Goal: Information Seeking & Learning: Find specific page/section

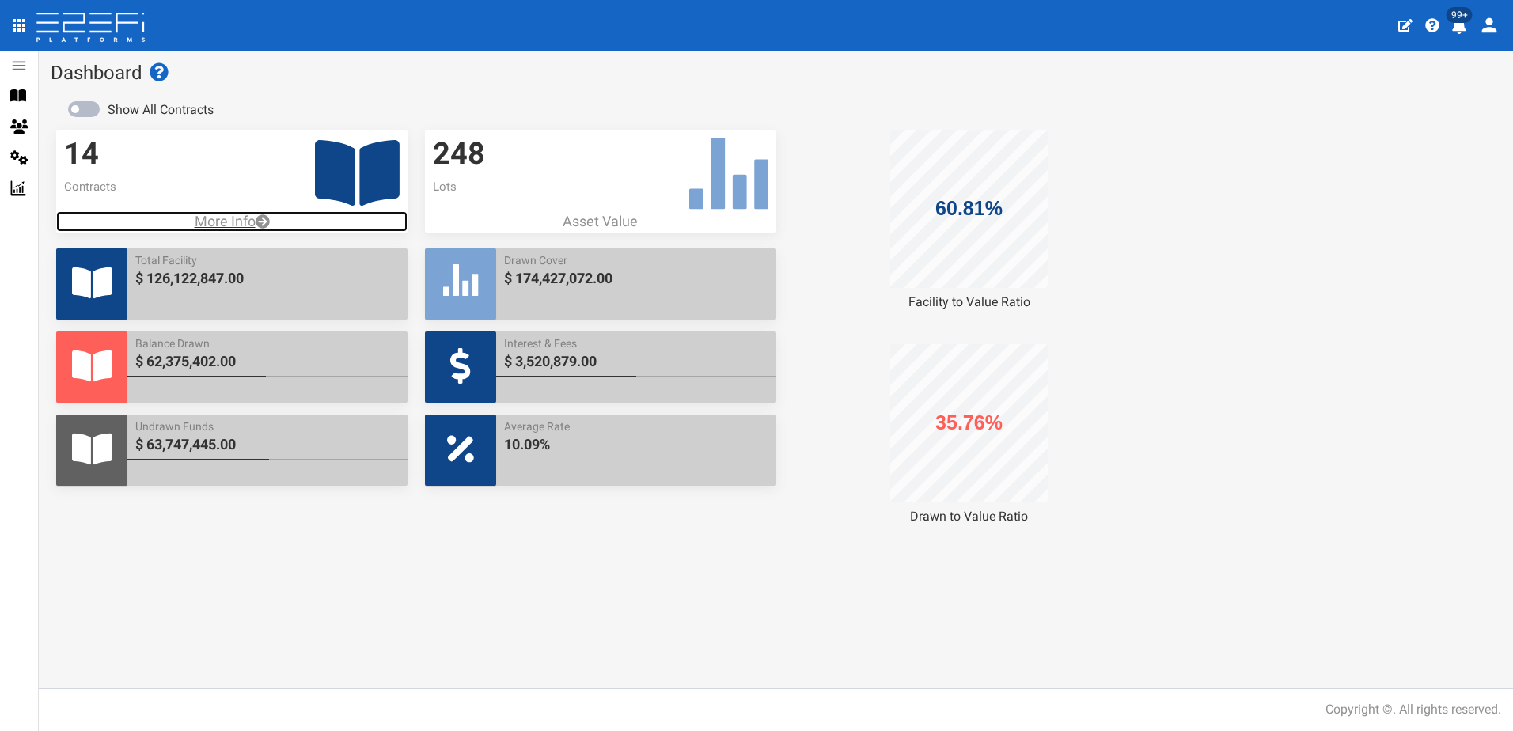
click at [224, 214] on p "More Info" at bounding box center [231, 221] width 351 height 21
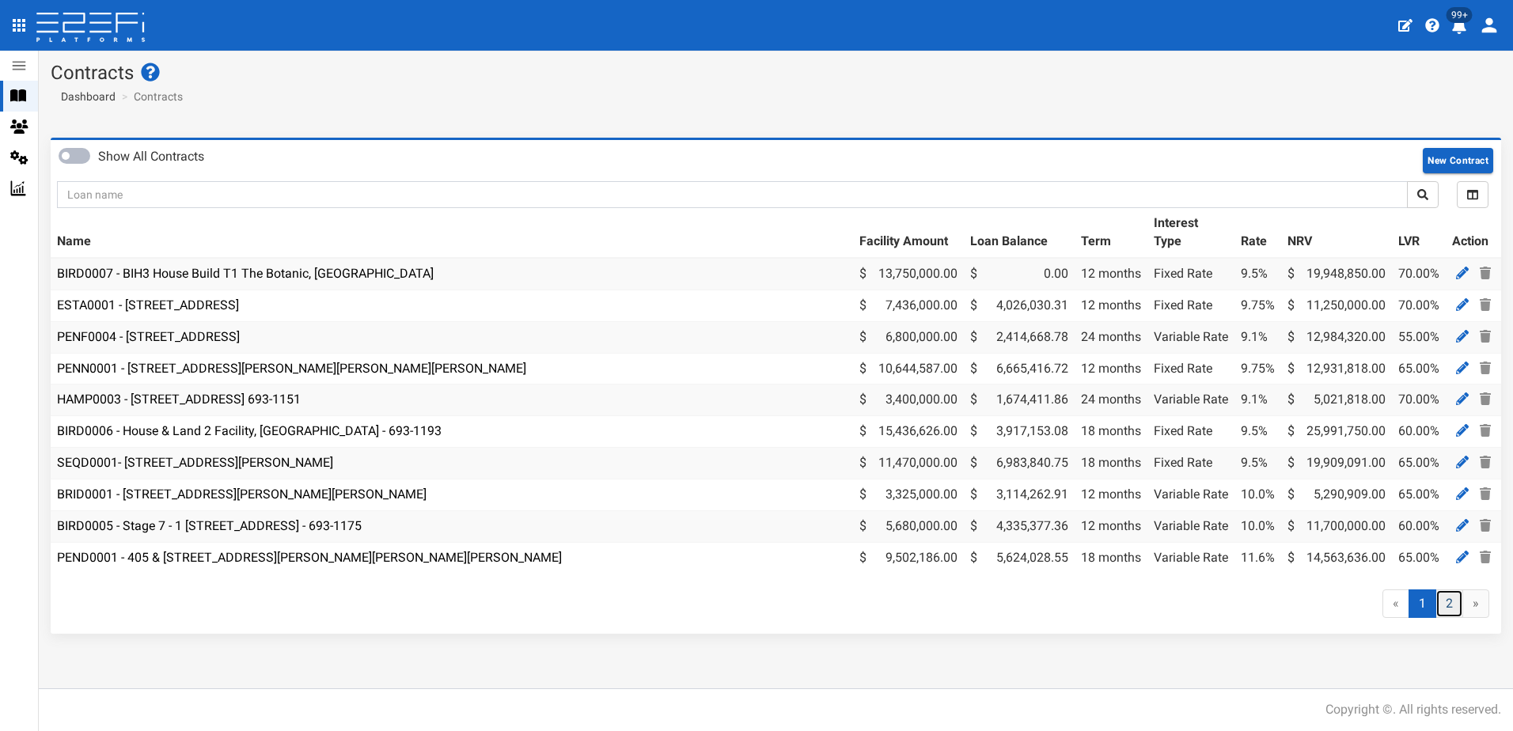
drag, startPoint x: 1454, startPoint y: 612, endPoint x: 1442, endPoint y: 610, distance: 12.0
click at [1453, 612] on link "2" at bounding box center [1449, 604] width 28 height 29
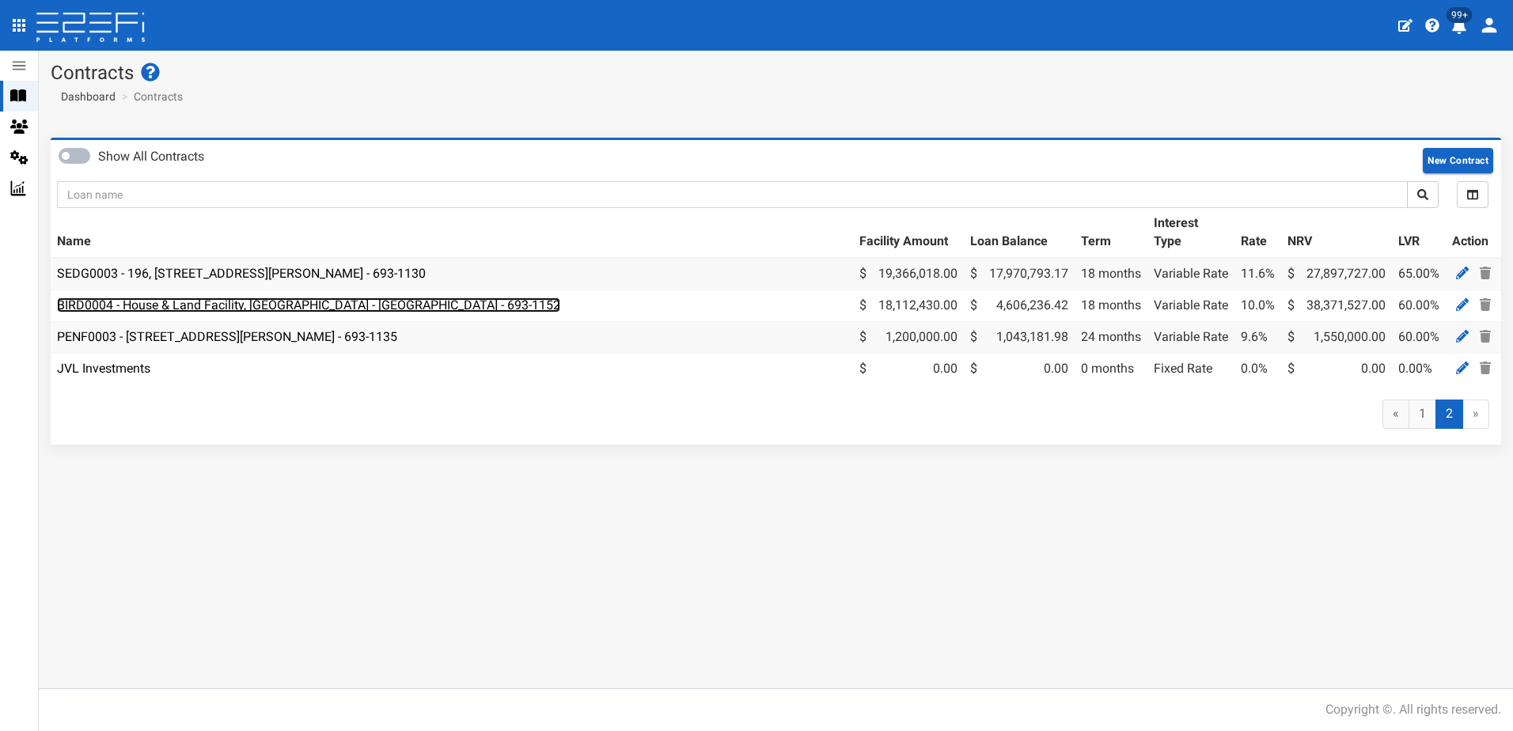
click at [206, 310] on link "BIRD0004 - House & Land Facility, Port Macquarie - VANT02 - 693-1152" at bounding box center [308, 305] width 503 height 15
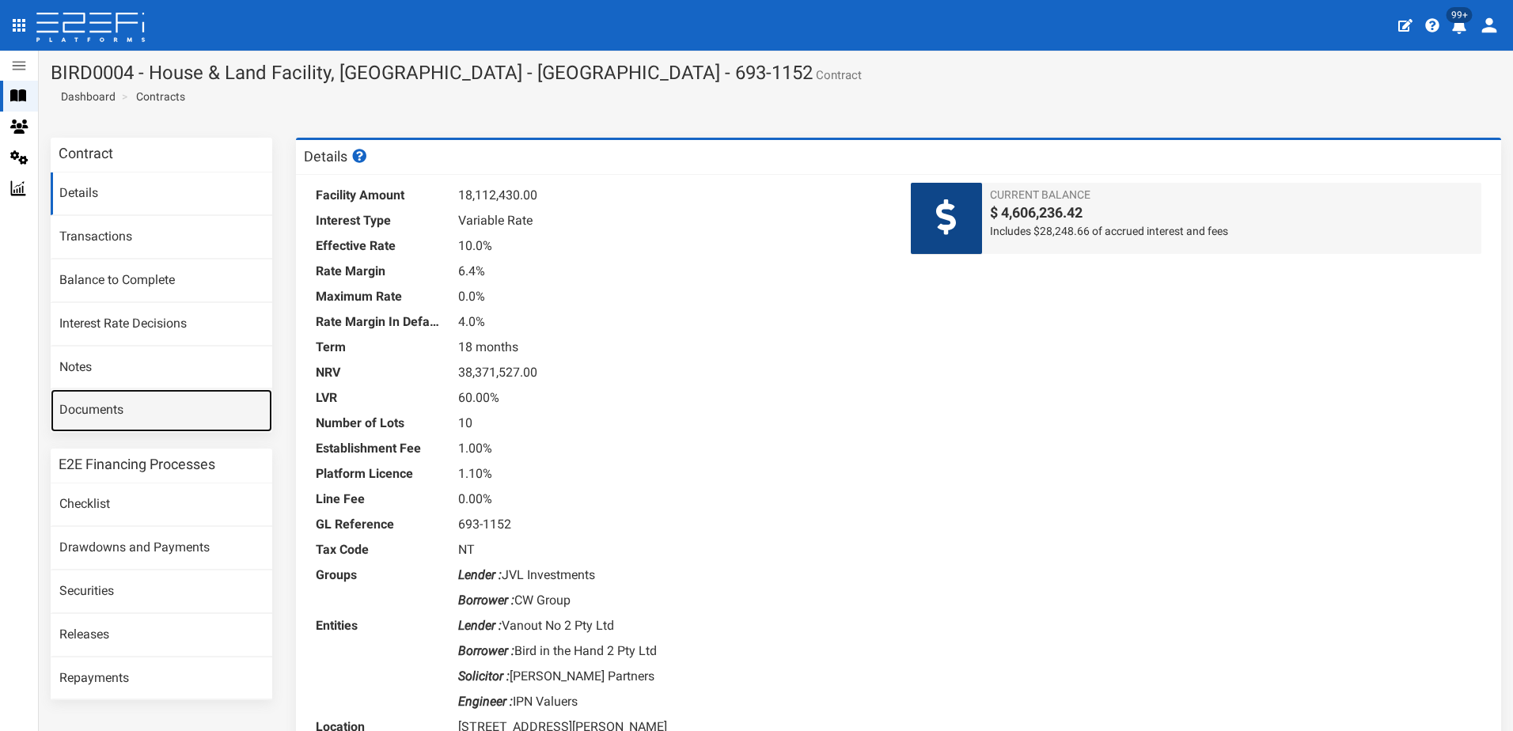
click at [85, 407] on link "Documents" at bounding box center [162, 410] width 222 height 43
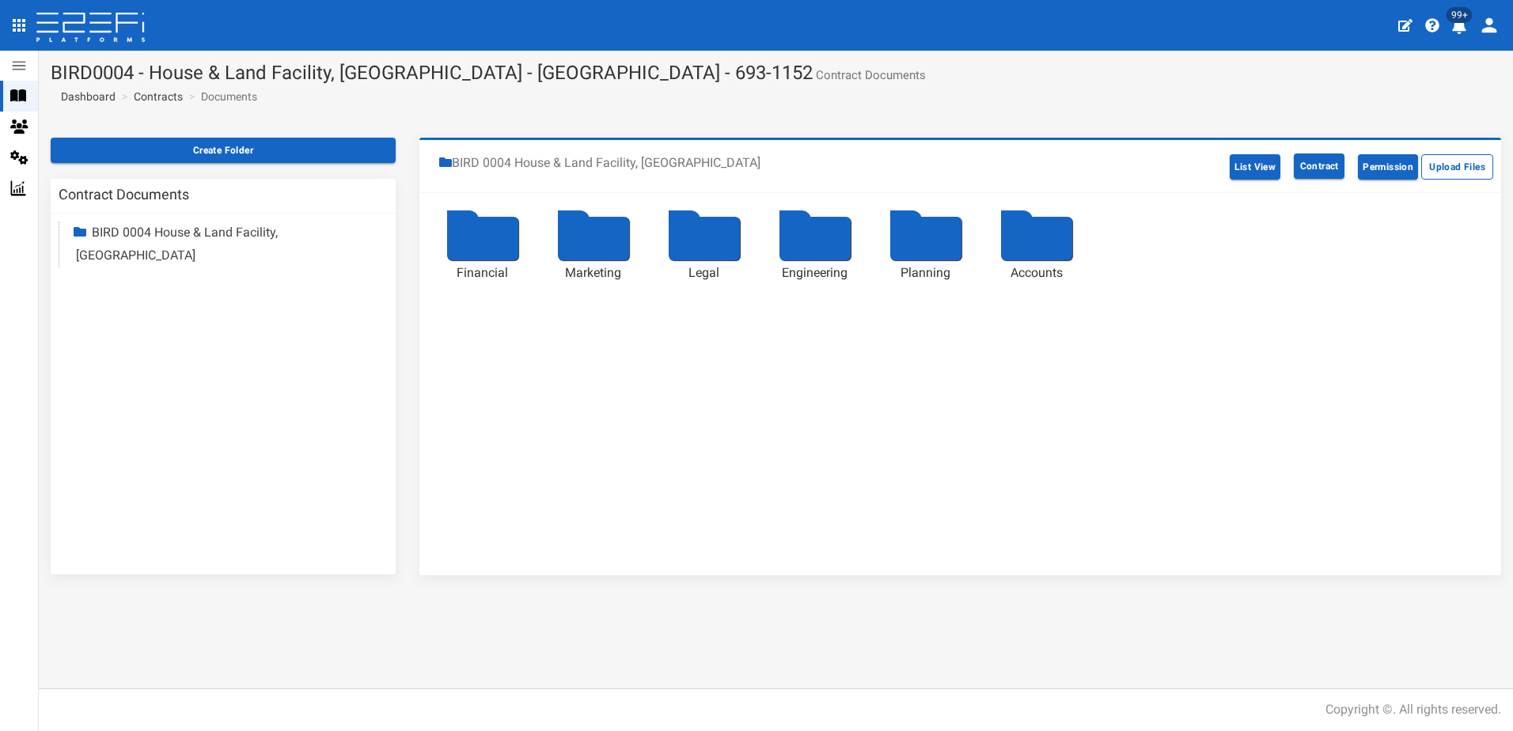
click at [477, 242] on div at bounding box center [482, 239] width 71 height 44
click at [485, 233] on div at bounding box center [482, 239] width 71 height 44
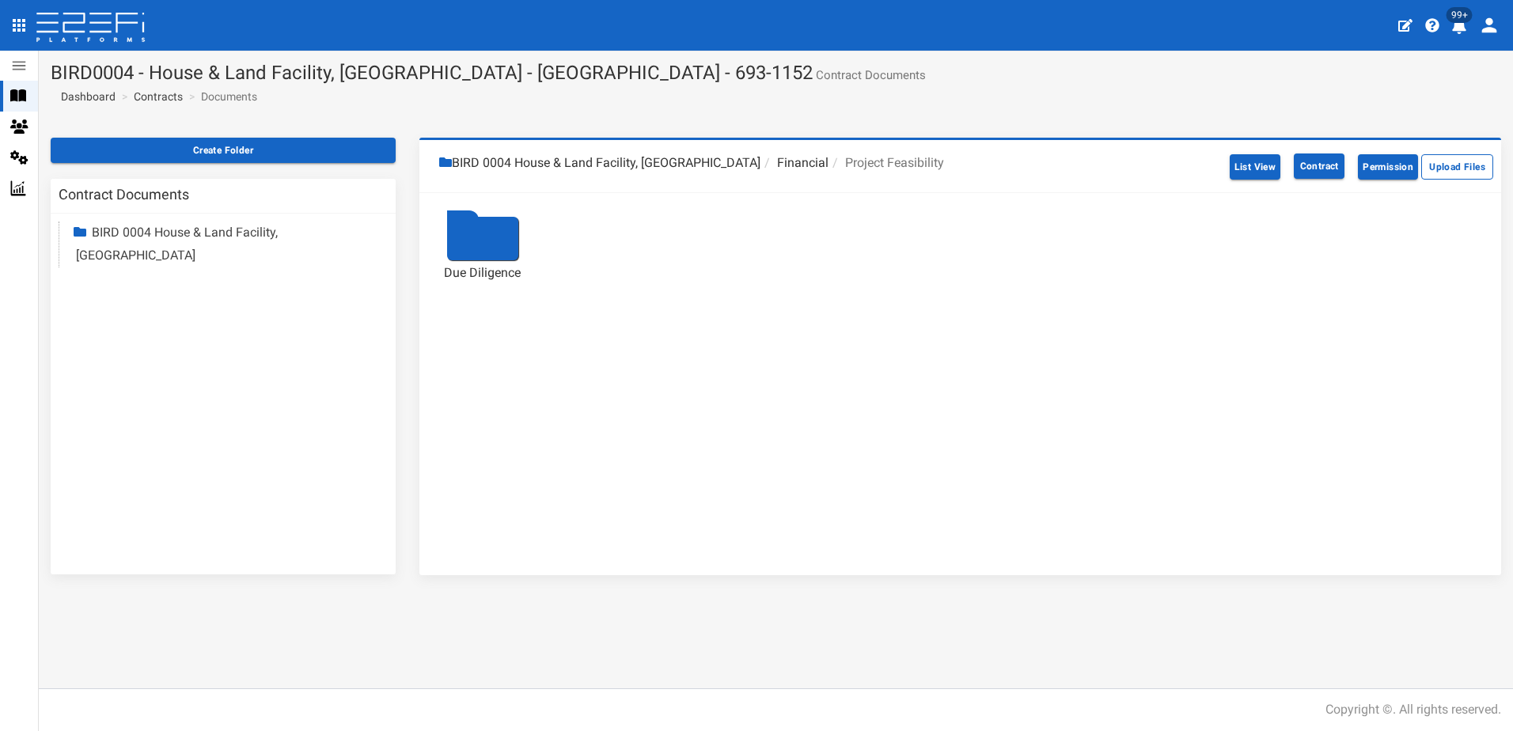
click at [476, 237] on div at bounding box center [482, 239] width 71 height 44
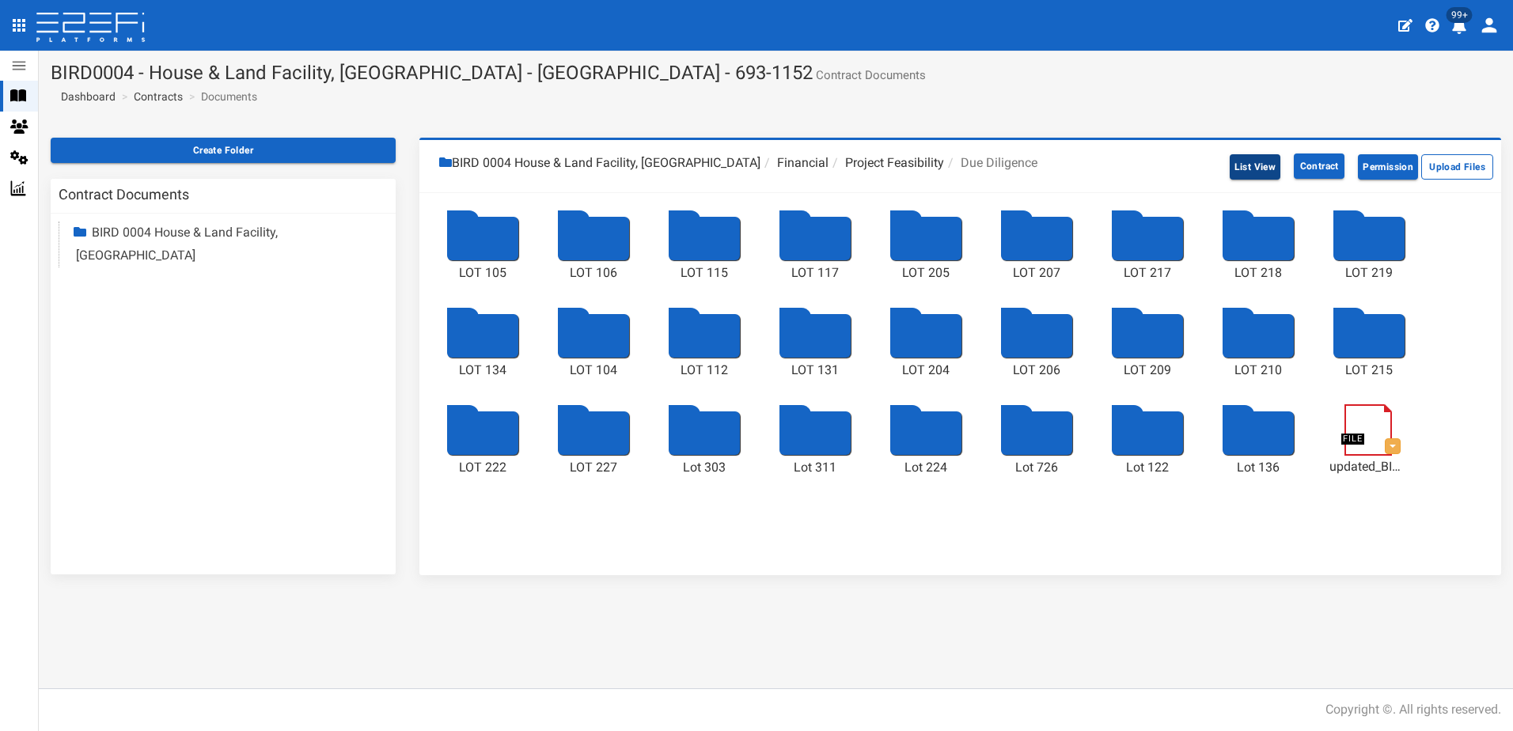
click at [1259, 170] on button "List View" at bounding box center [1255, 166] width 51 height 25
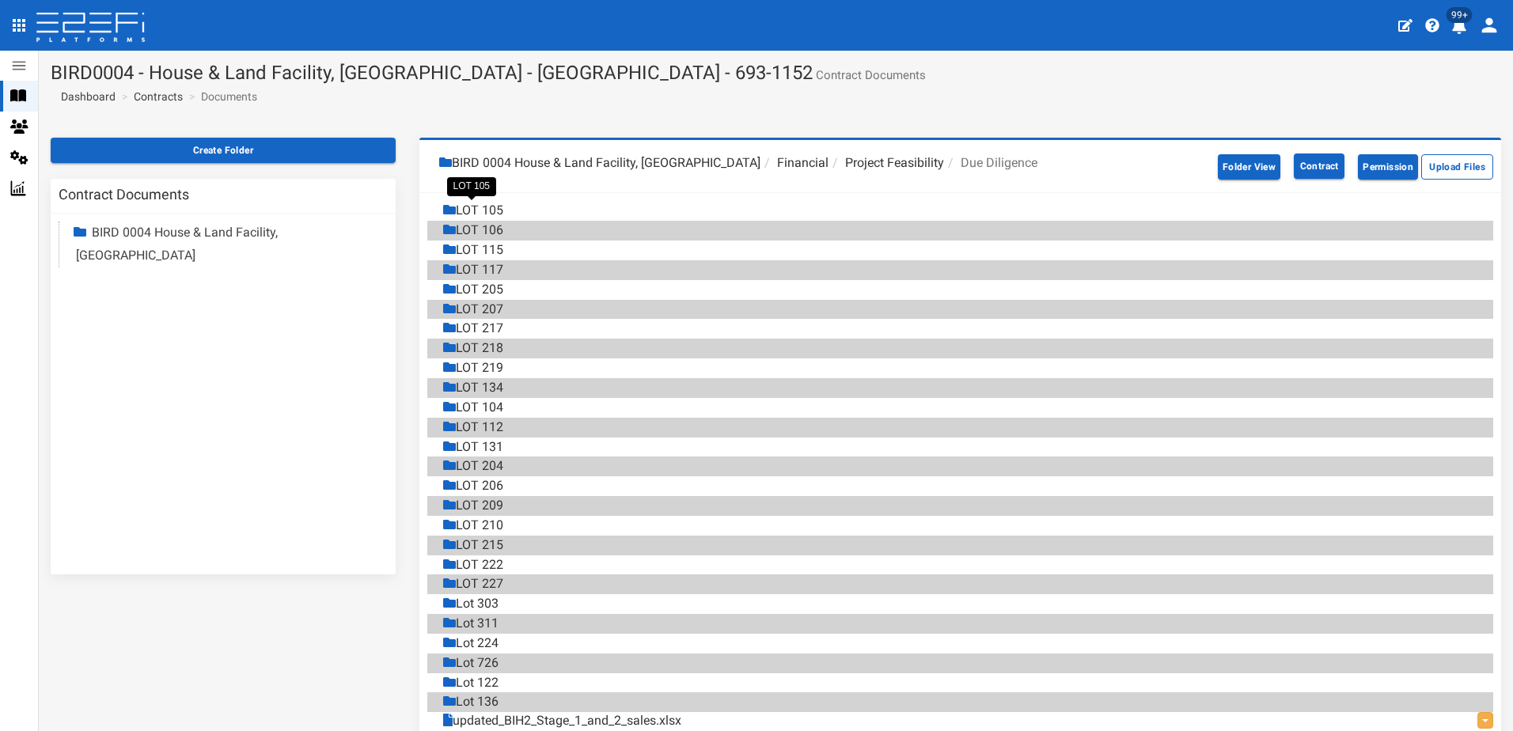
click at [483, 211] on div "LOT 105" at bounding box center [473, 211] width 60 height 18
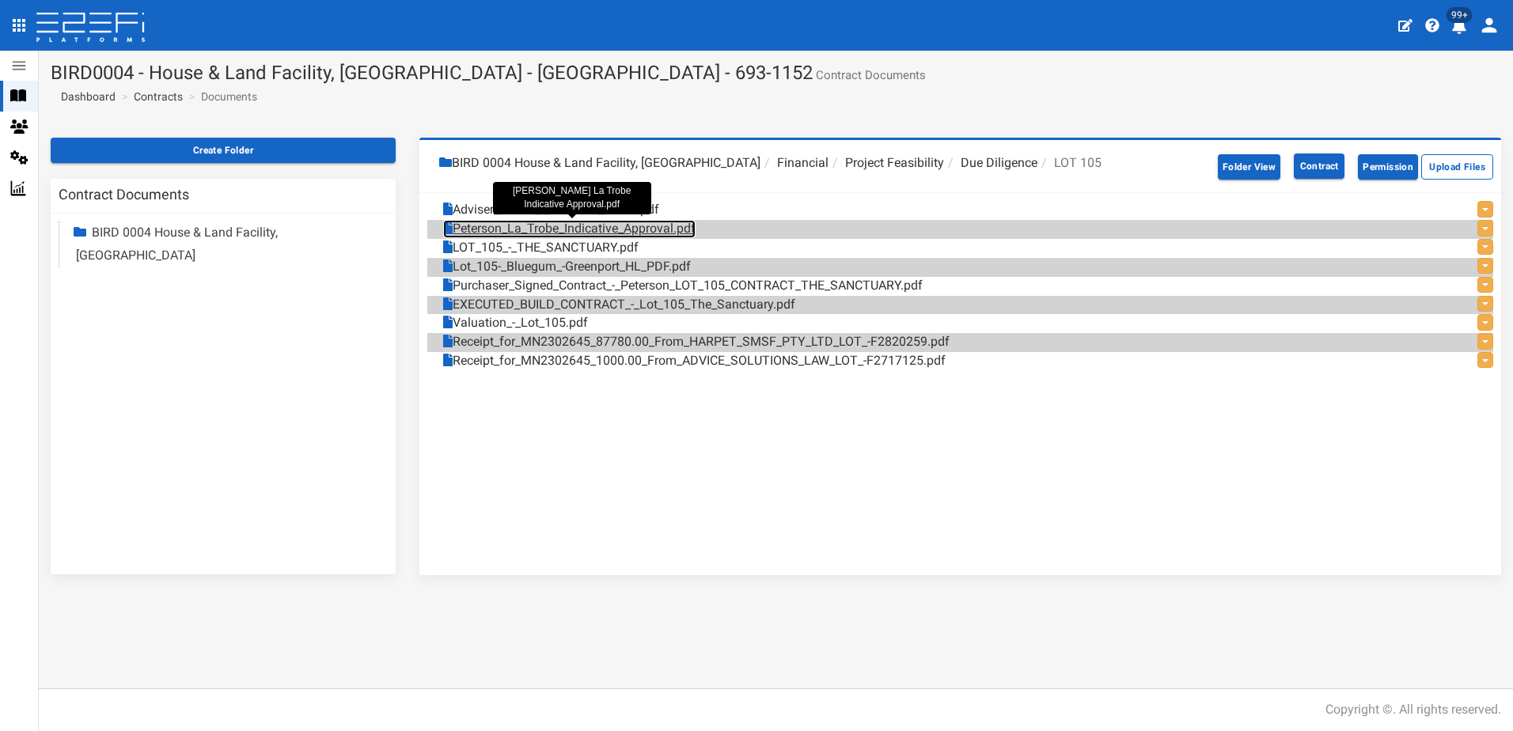
click at [603, 227] on link "Peterson_La_Trobe_Indicative_Approval.pdf" at bounding box center [569, 229] width 252 height 18
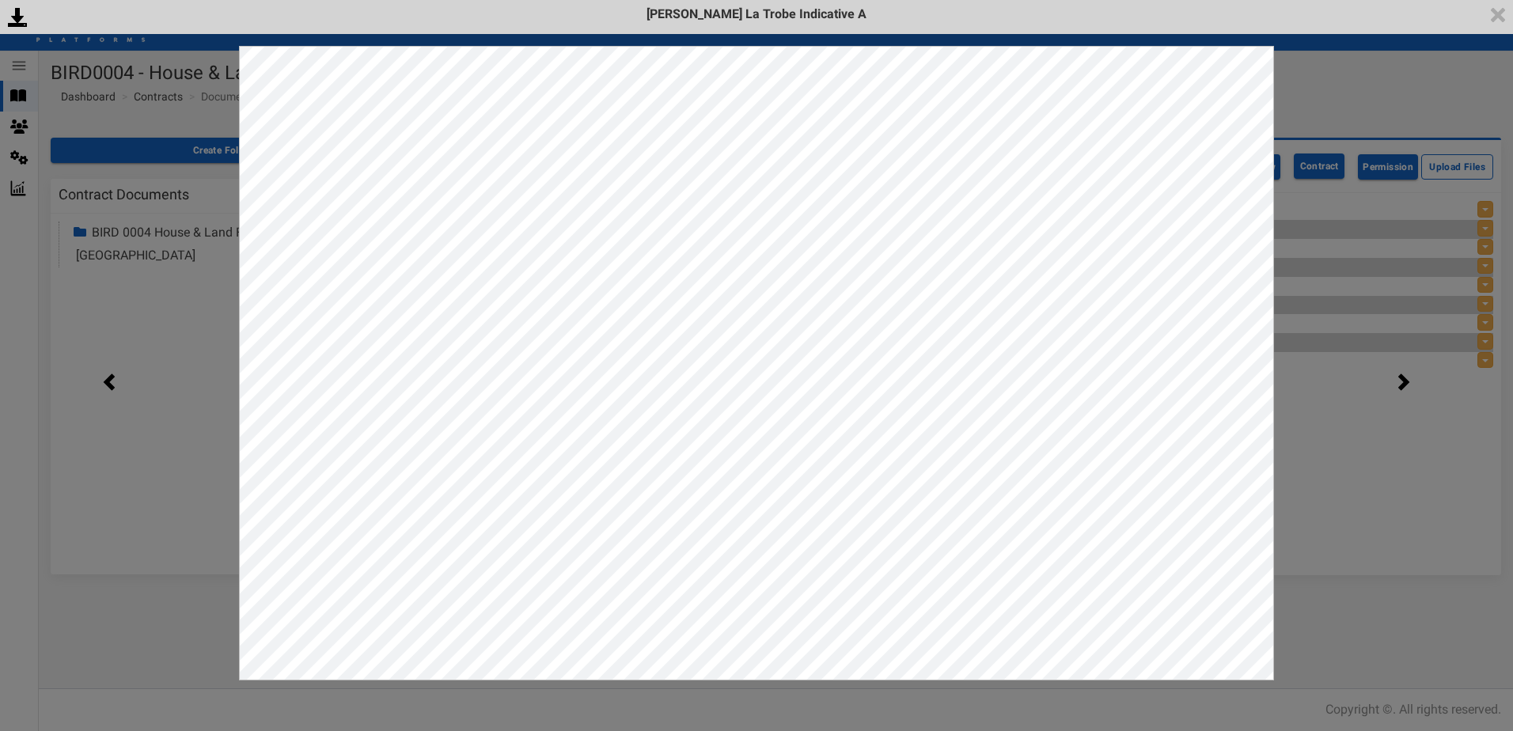
drag, startPoint x: 1345, startPoint y: 92, endPoint x: 1329, endPoint y: 103, distance: 20.0
click at [1344, 92] on div "<p>Your browser does not support iframes.</p><script type="text/javascript">ale…" at bounding box center [756, 365] width 1513 height 731
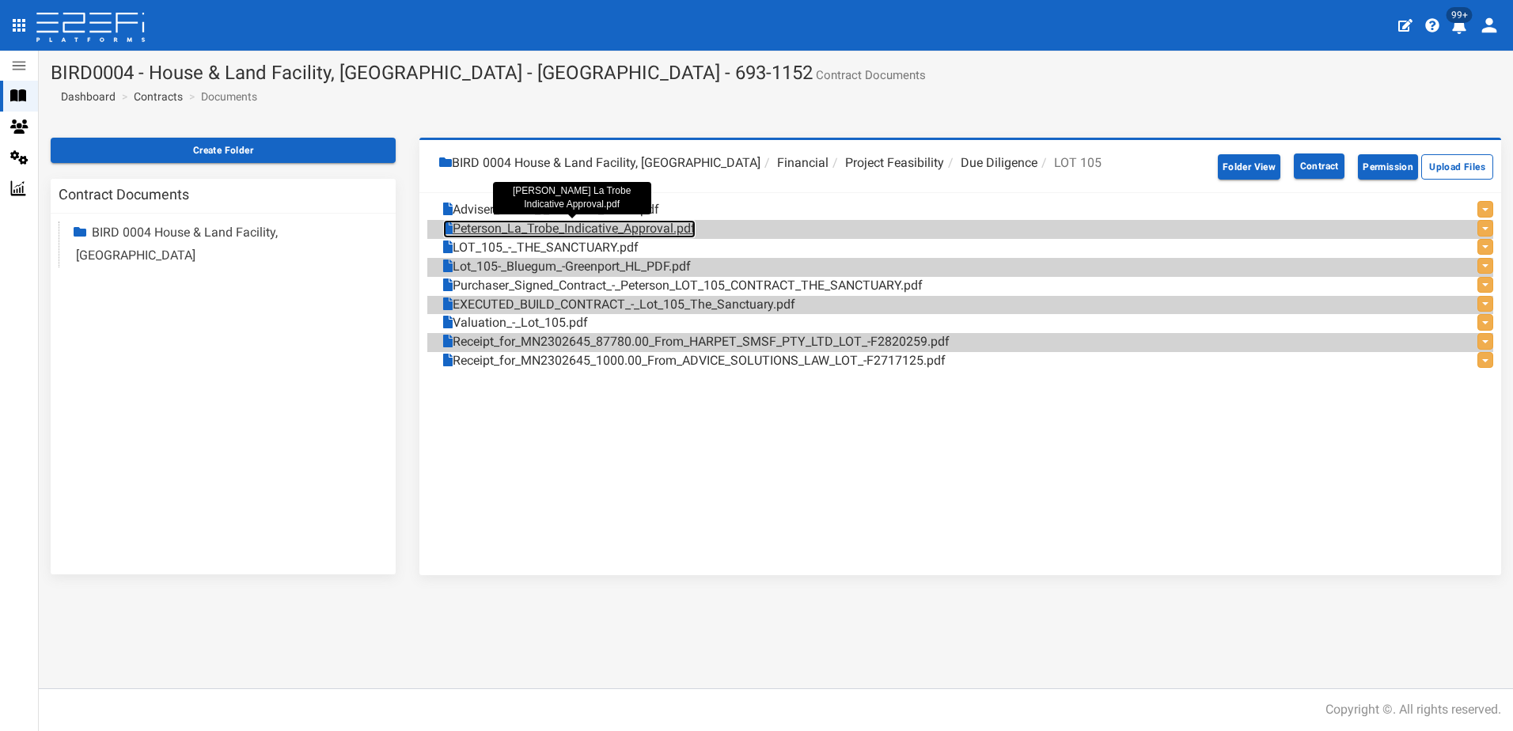
click at [558, 229] on link "Peterson_La_Trobe_Indicative_Approval.pdf" at bounding box center [569, 229] width 252 height 18
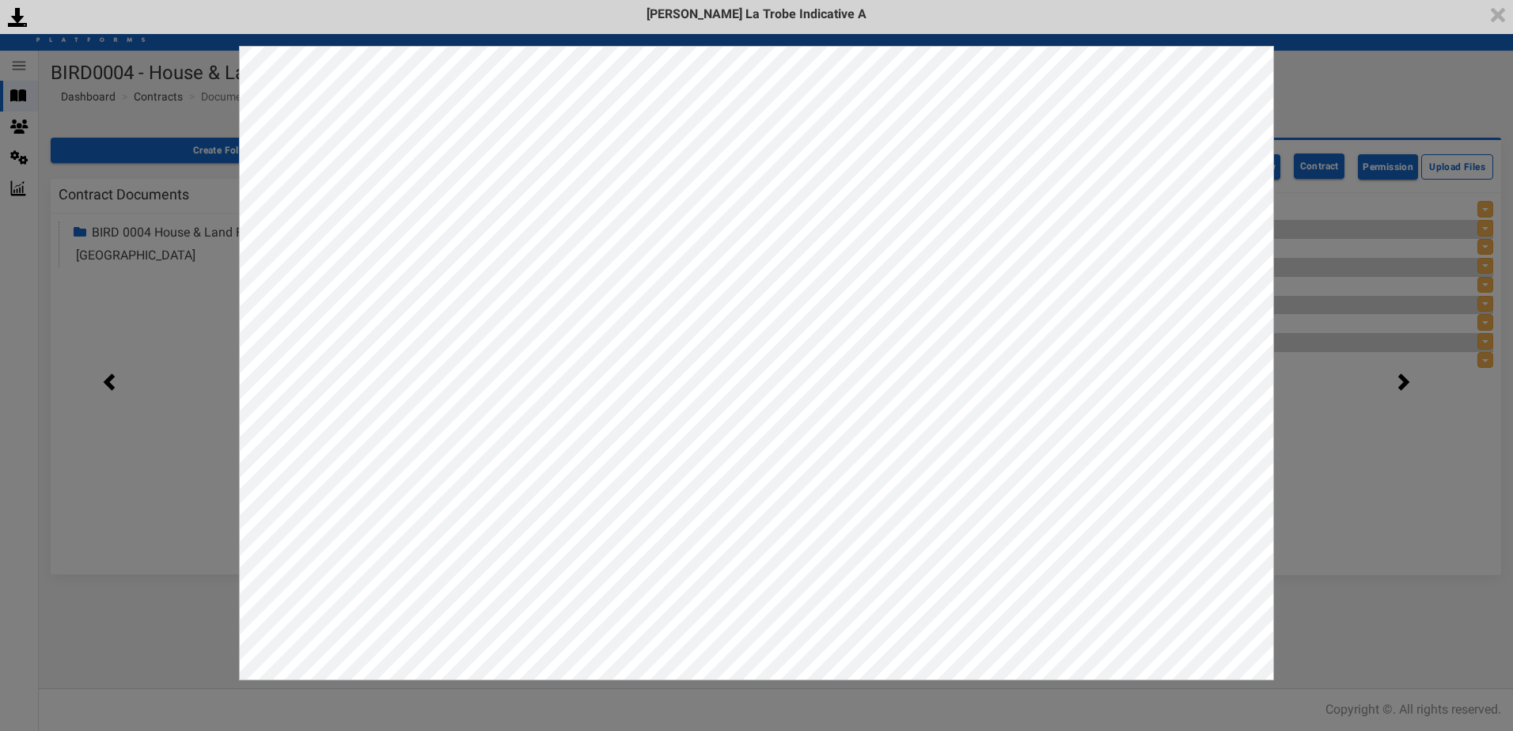
click at [1370, 102] on div "<p>Your browser does not support iframes.</p><script type="text/javascript">ale…" at bounding box center [756, 365] width 1513 height 731
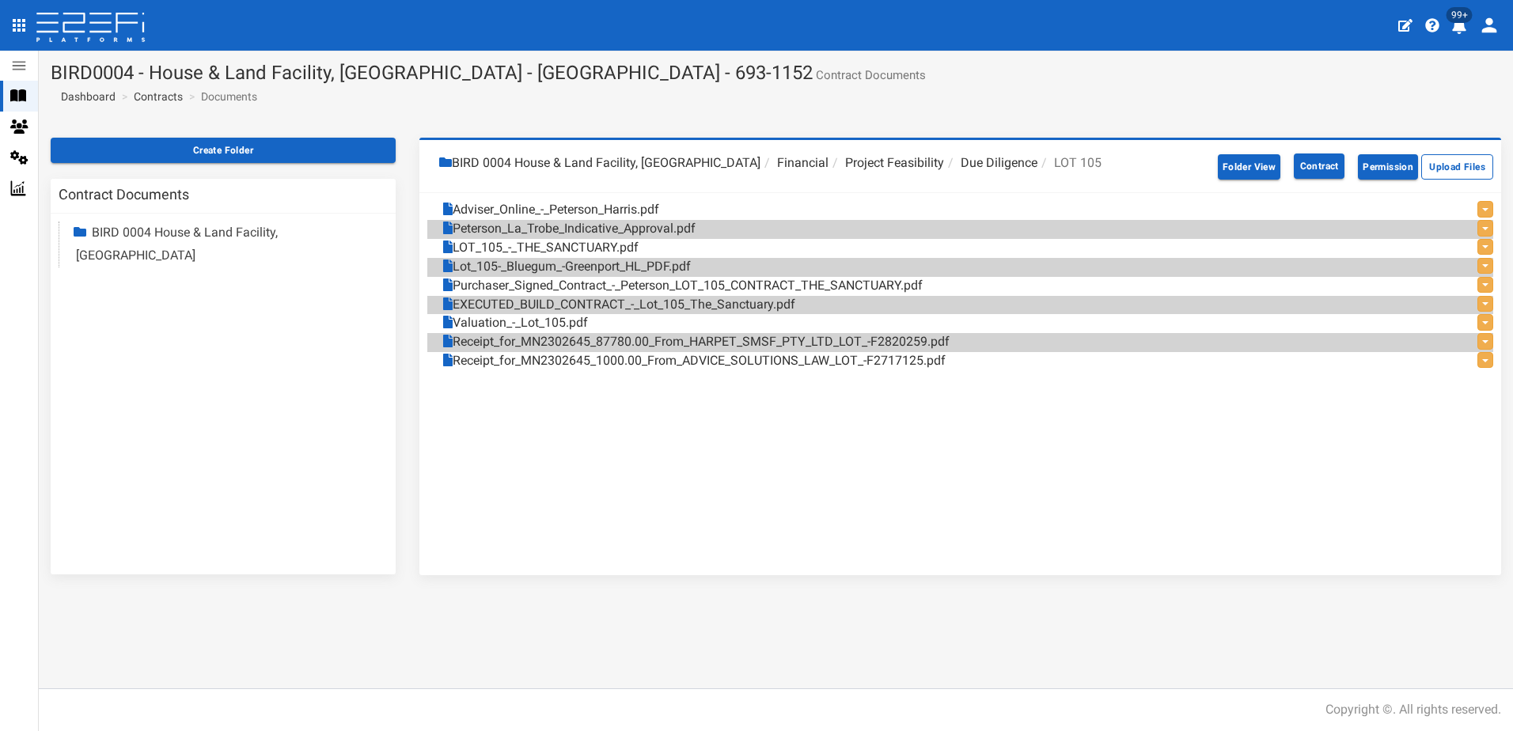
click at [248, 229] on link "BIRD 0004 House & Land Facility, Port Macquarie" at bounding box center [177, 244] width 202 height 38
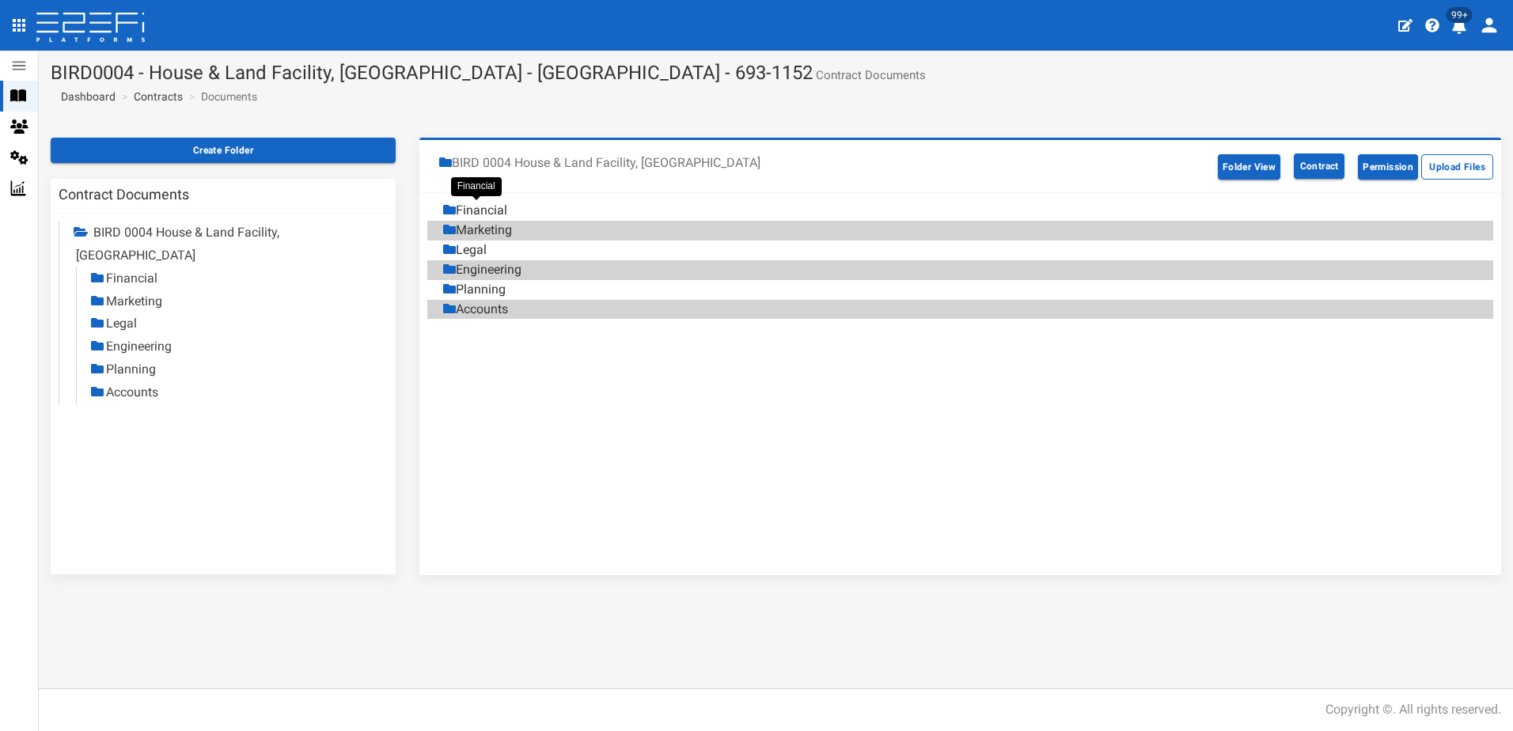
click at [469, 213] on div "Financial" at bounding box center [475, 211] width 64 height 18
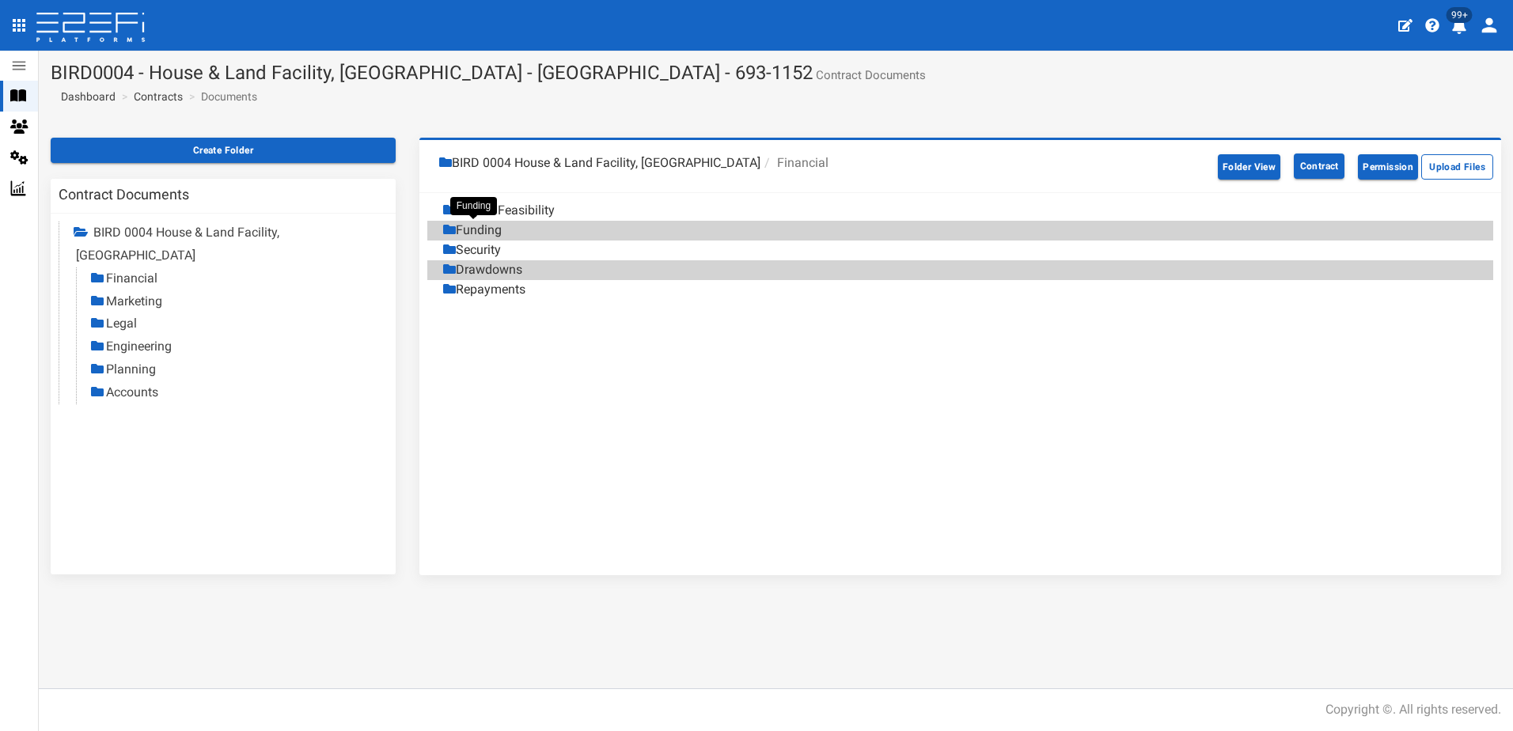
click at [485, 233] on div "Funding" at bounding box center [472, 231] width 59 height 18
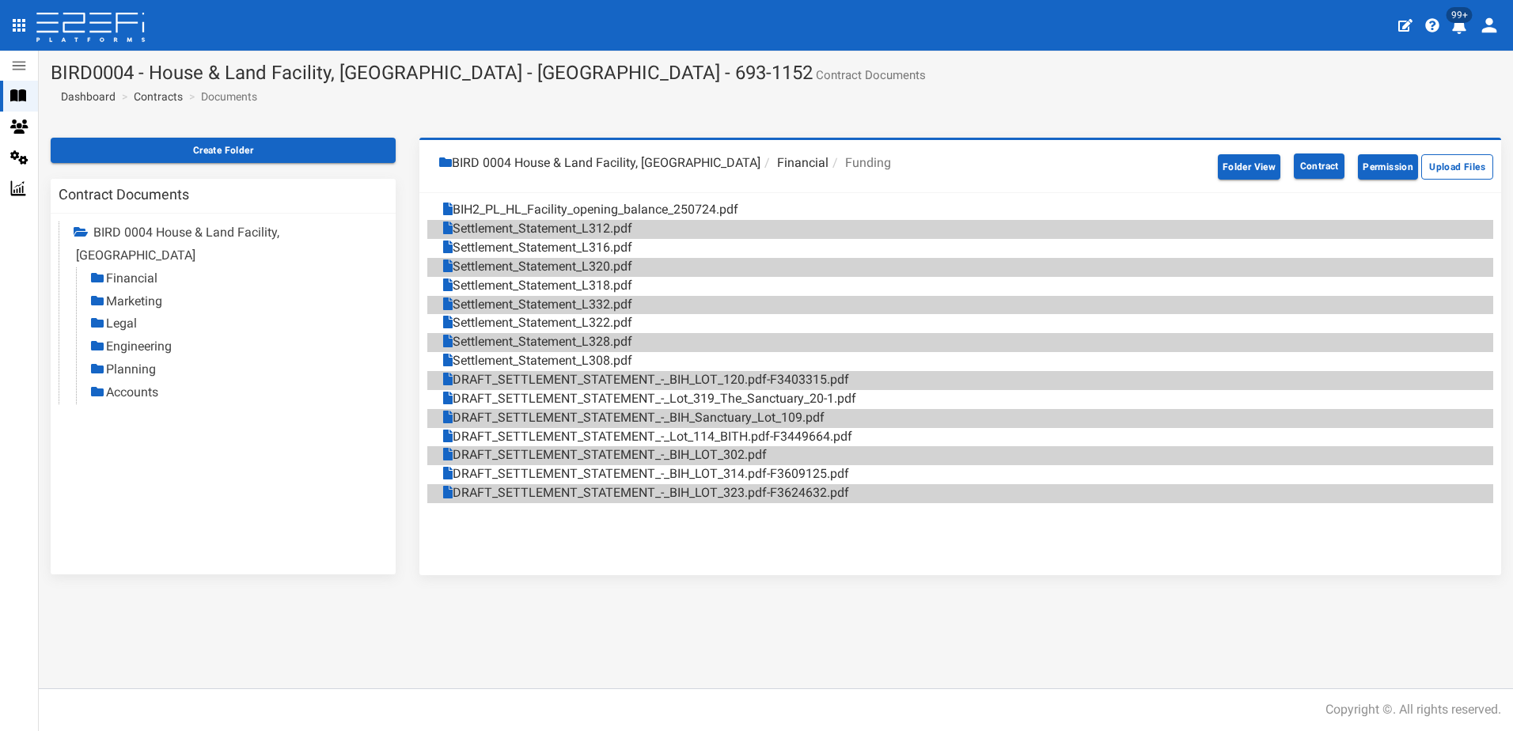
click at [120, 316] on link "Legal" at bounding box center [121, 323] width 31 height 15
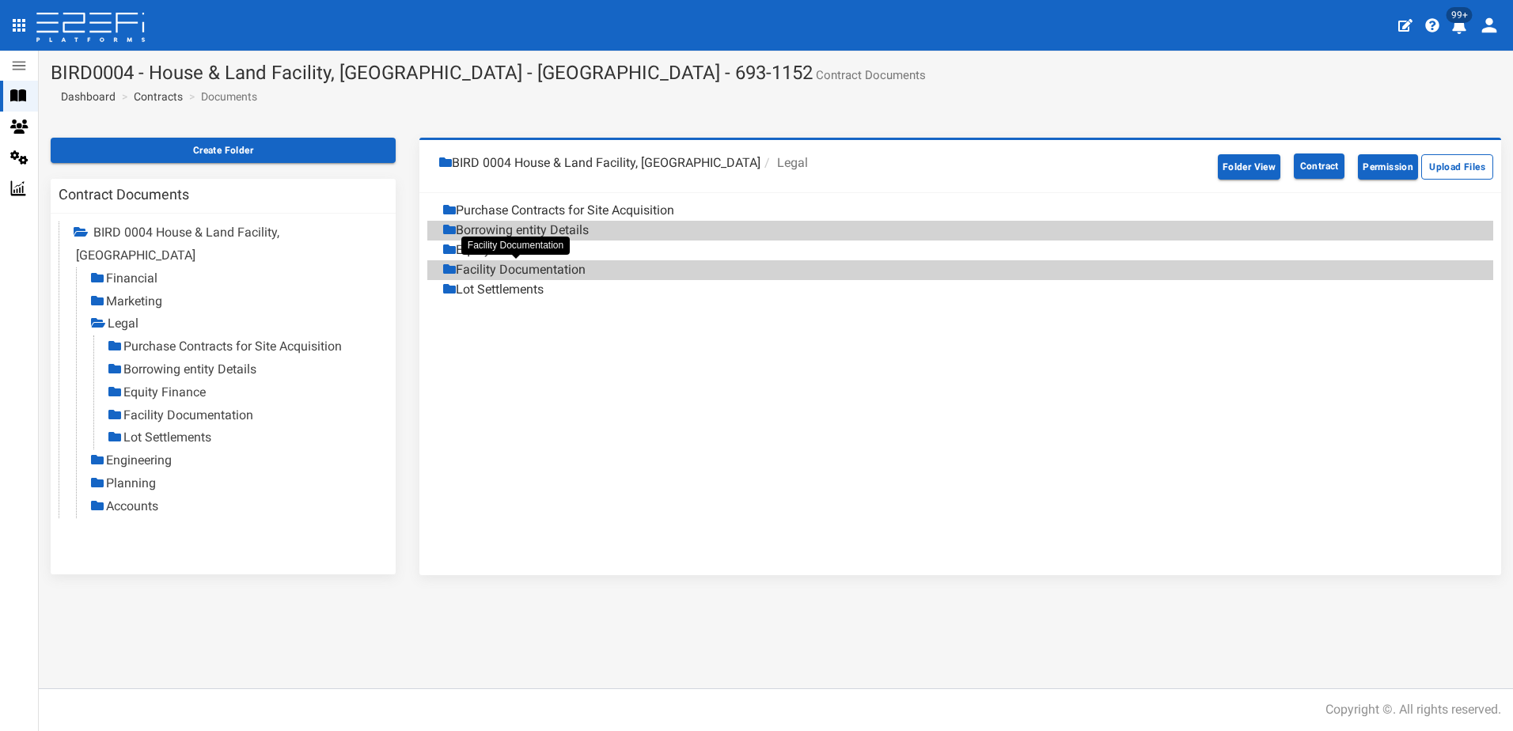
click at [545, 269] on div "Facility Documentation" at bounding box center [514, 270] width 142 height 18
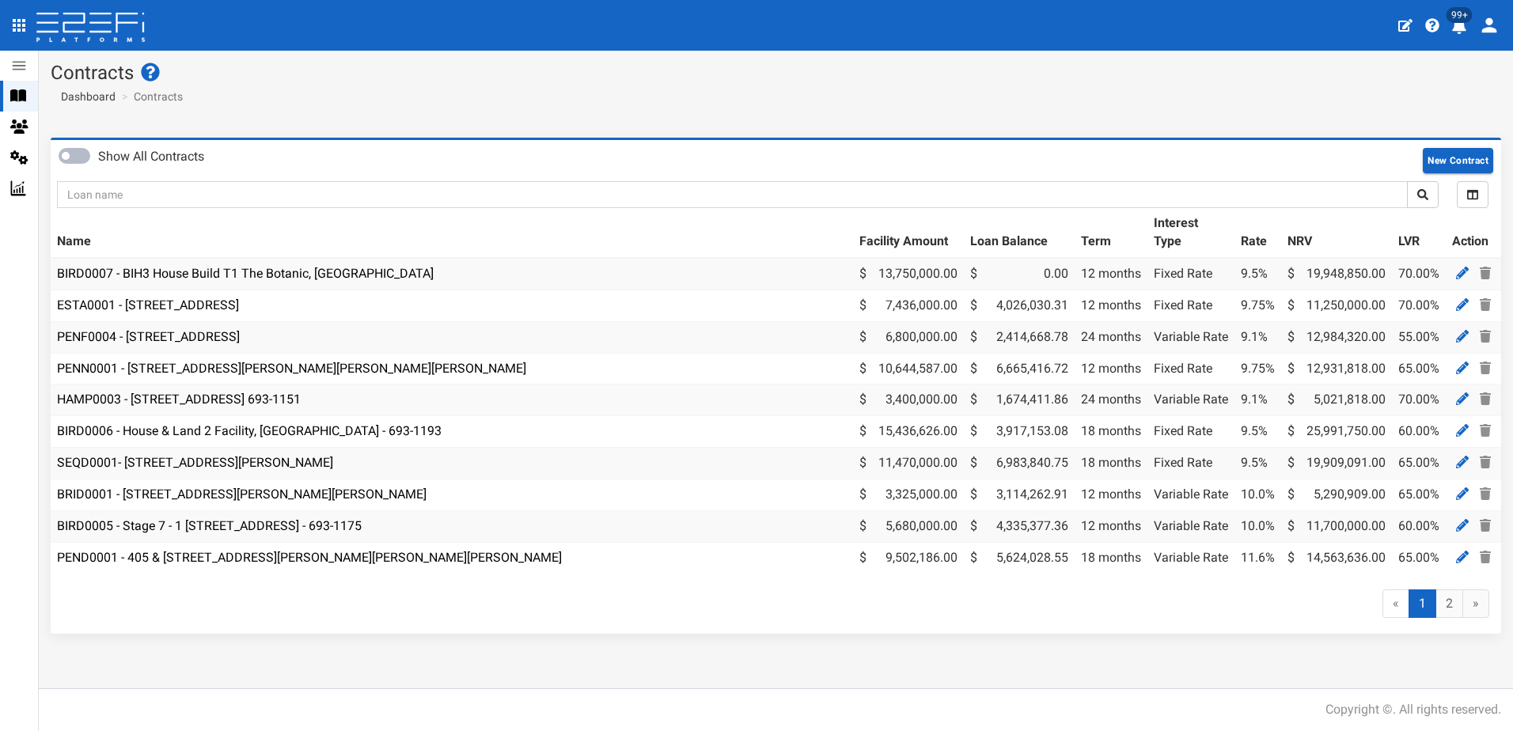
click at [28, 25] on icon "open drawer" at bounding box center [18, 25] width 19 height 19
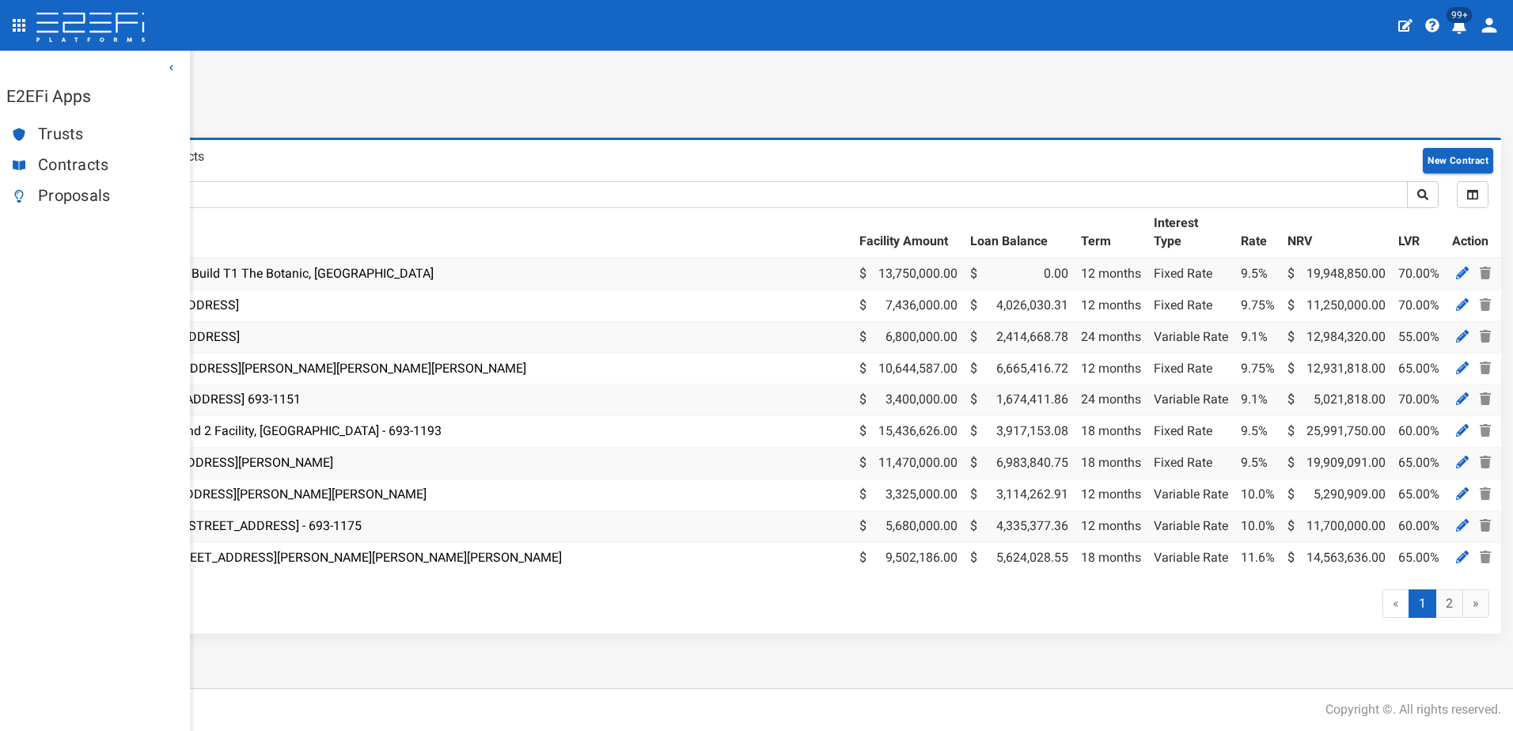
click at [65, 193] on span "Proposals" at bounding box center [107, 196] width 139 height 18
